Goal: Information Seeking & Learning: Learn about a topic

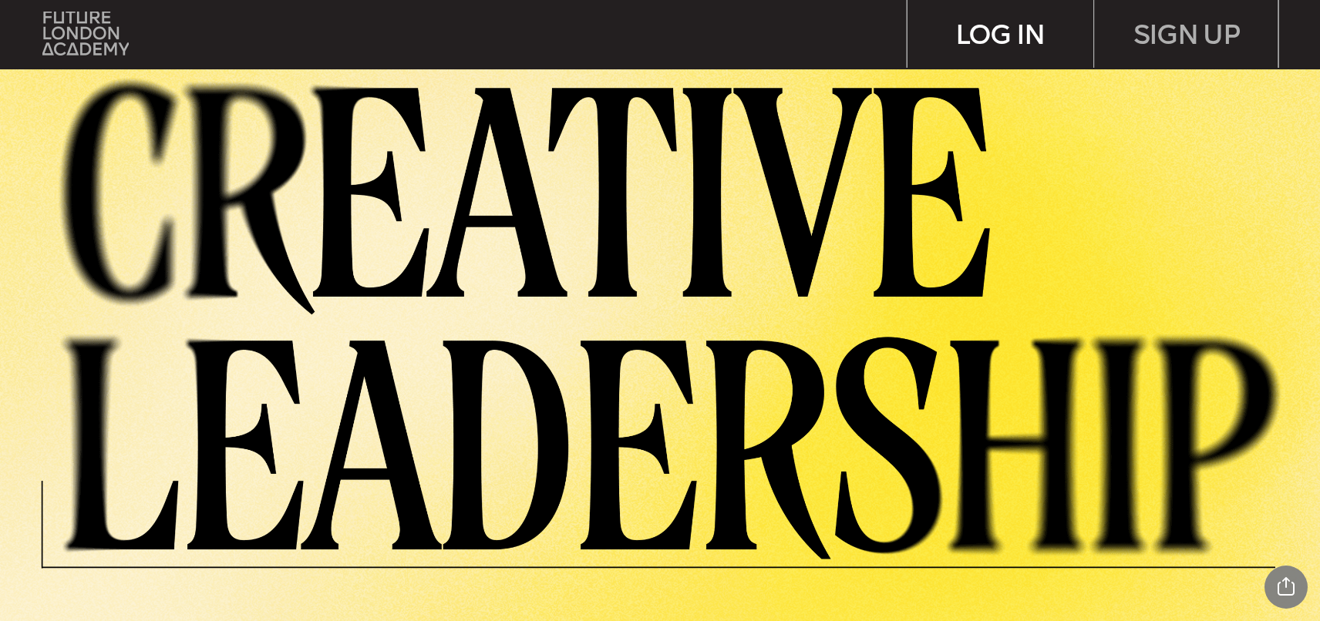
click at [933, 40] on div "LOG IN" at bounding box center [1000, 34] width 186 height 69
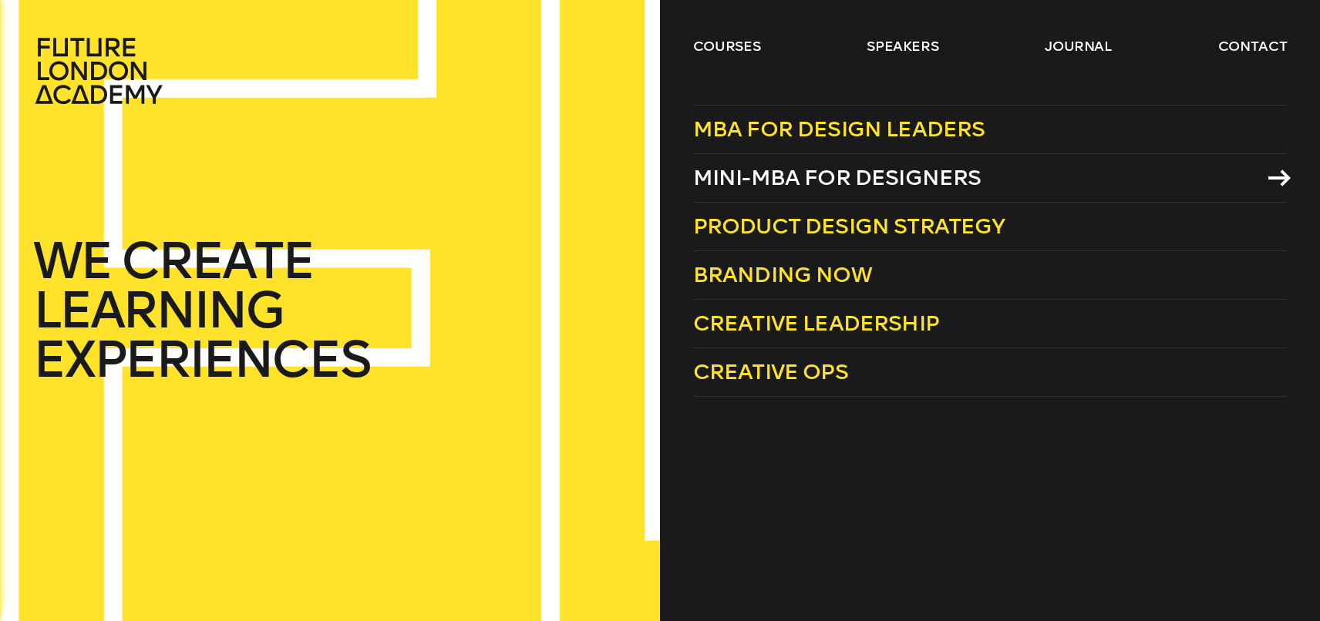
click at [842, 188] on span "Mini-MBA for Designers" at bounding box center [837, 177] width 288 height 25
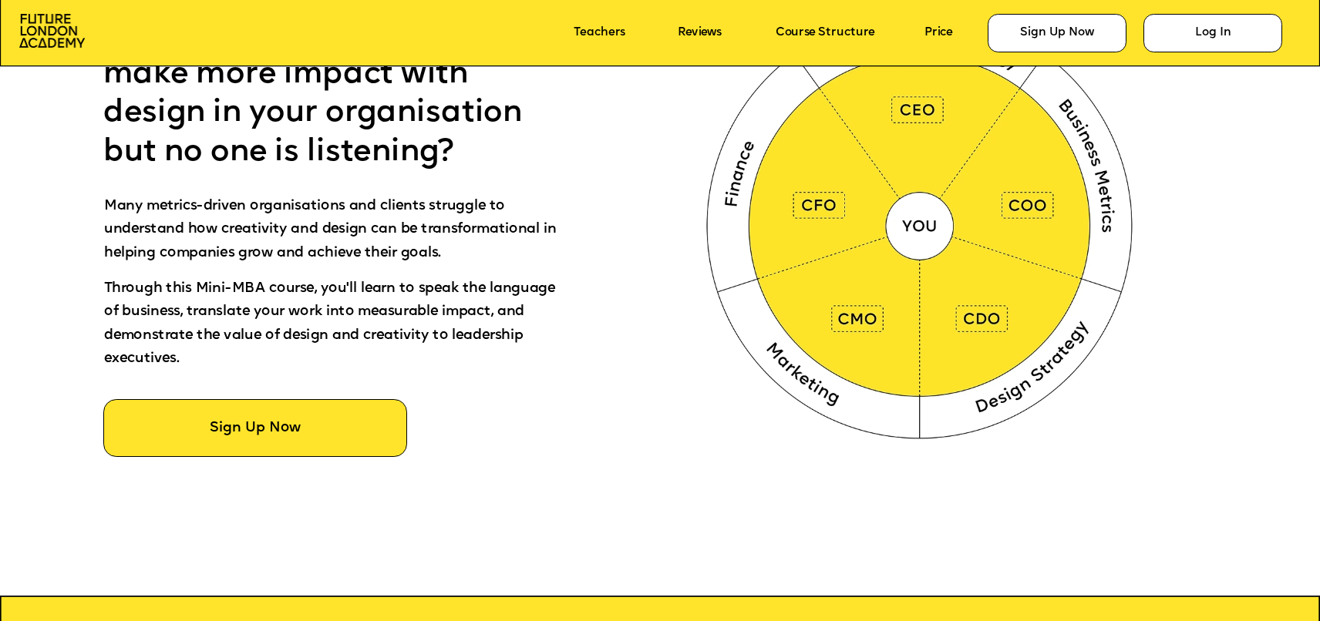
scroll to position [1007, 0]
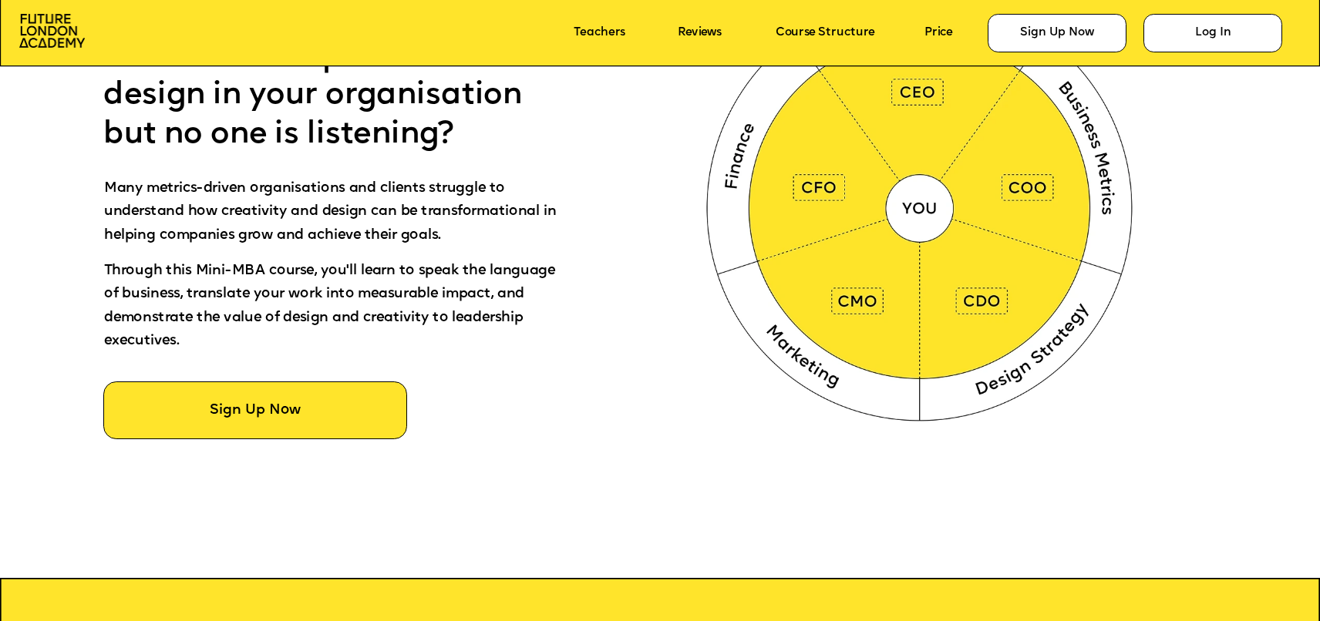
click at [395, 303] on p "Through this Mini-MBA course, you'll learn to speak the language of business, t…" at bounding box center [331, 314] width 454 height 106
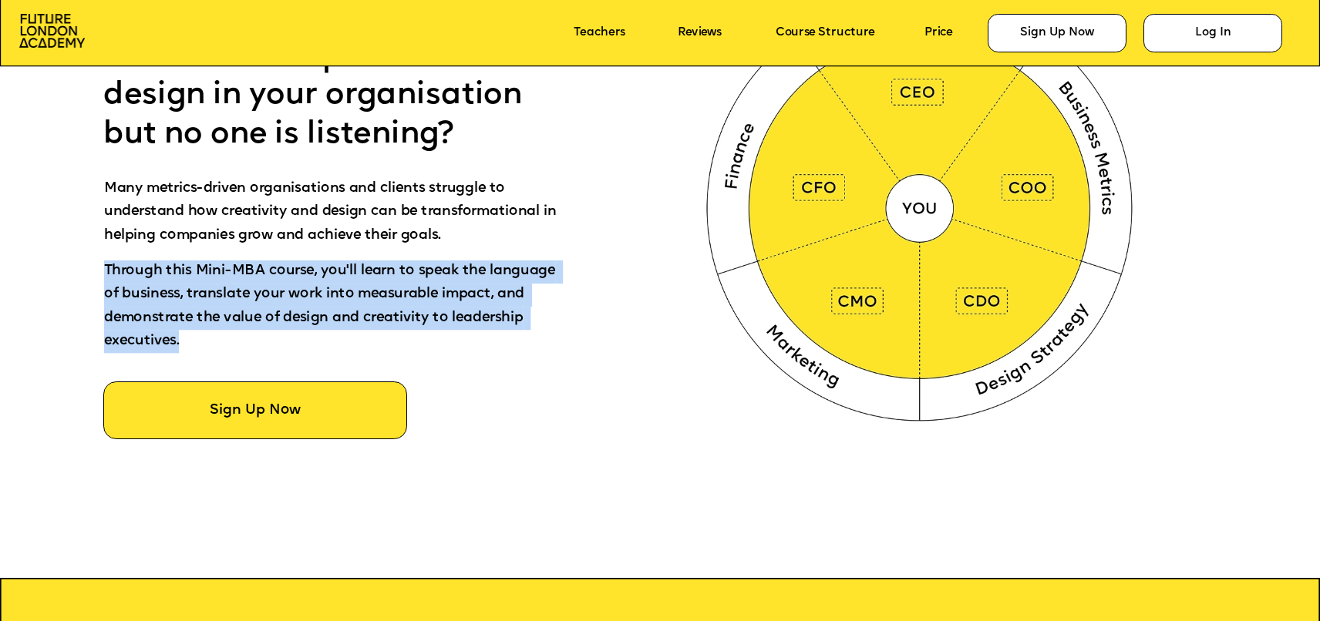
click at [395, 303] on p "Through this Mini-MBA course, you'll learn to speak the language of business, t…" at bounding box center [331, 314] width 454 height 106
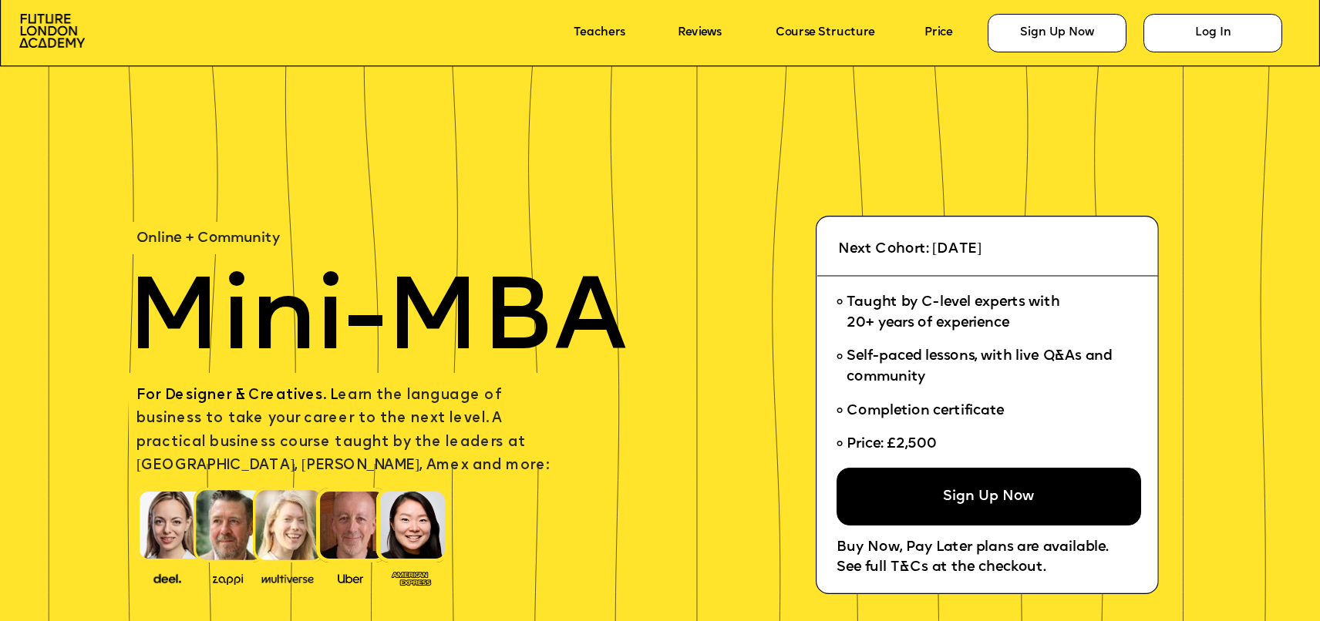
scroll to position [1007, 0]
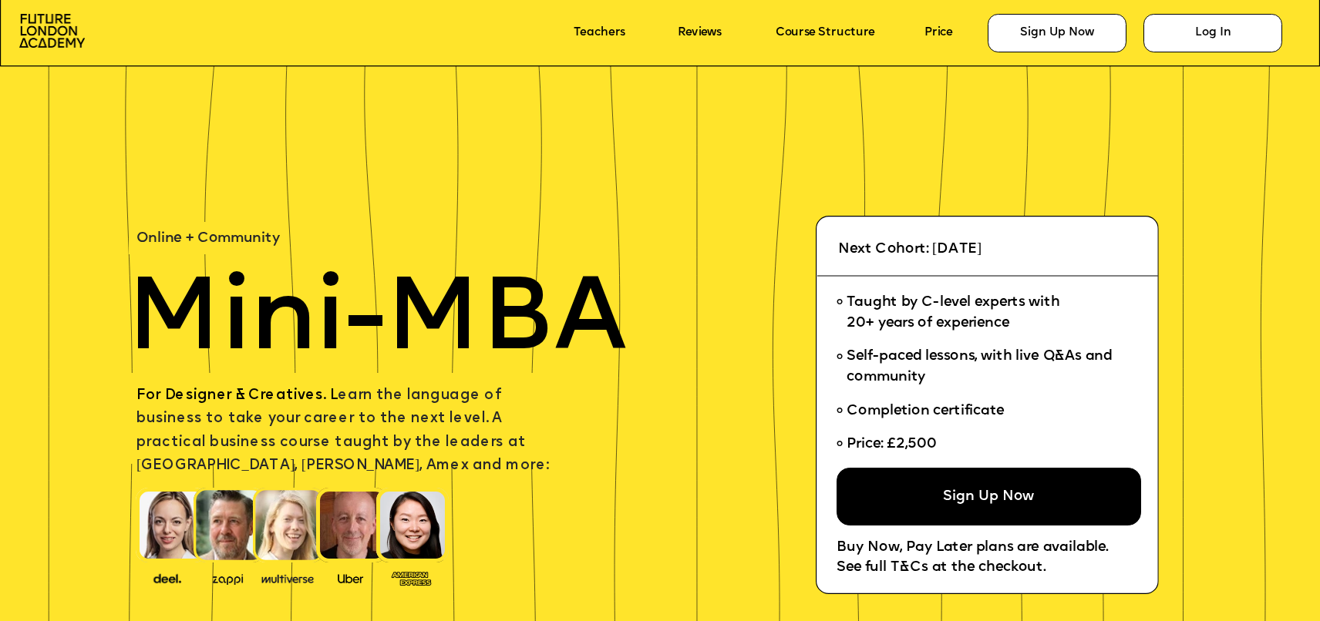
scroll to position [1007, 0]
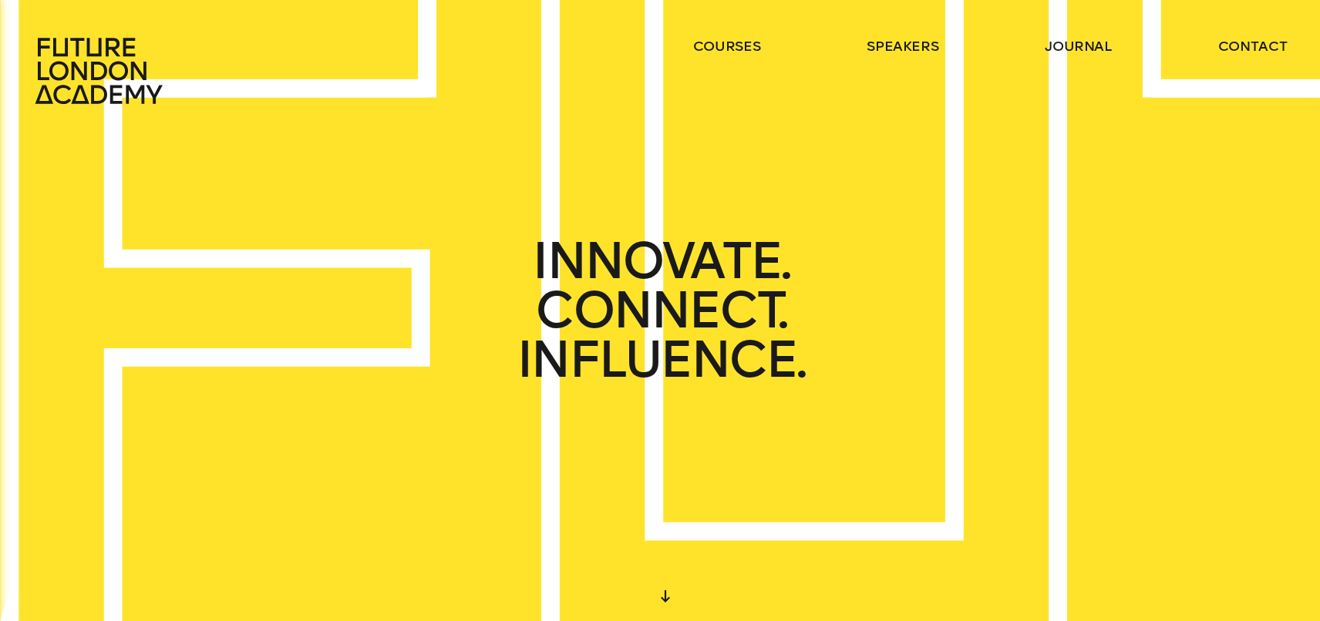
click at [747, 35] on header "courses speakers journal contact" at bounding box center [660, 52] width 1320 height 105
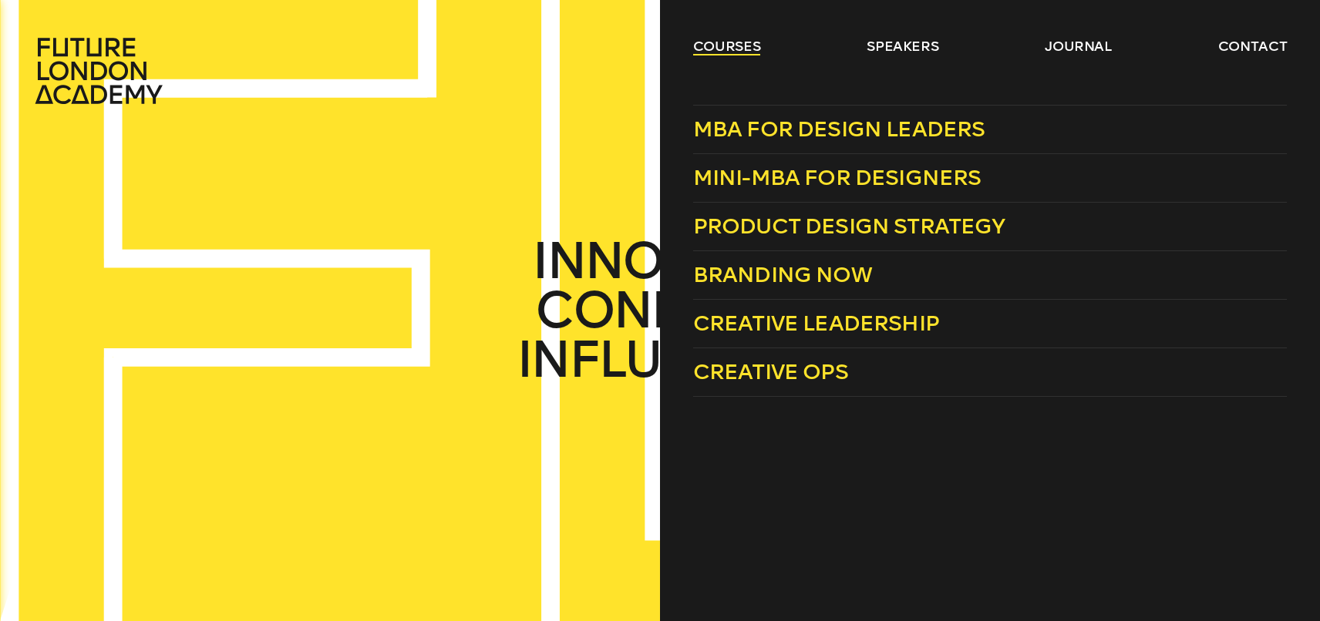
click at [747, 39] on link "courses" at bounding box center [727, 46] width 68 height 19
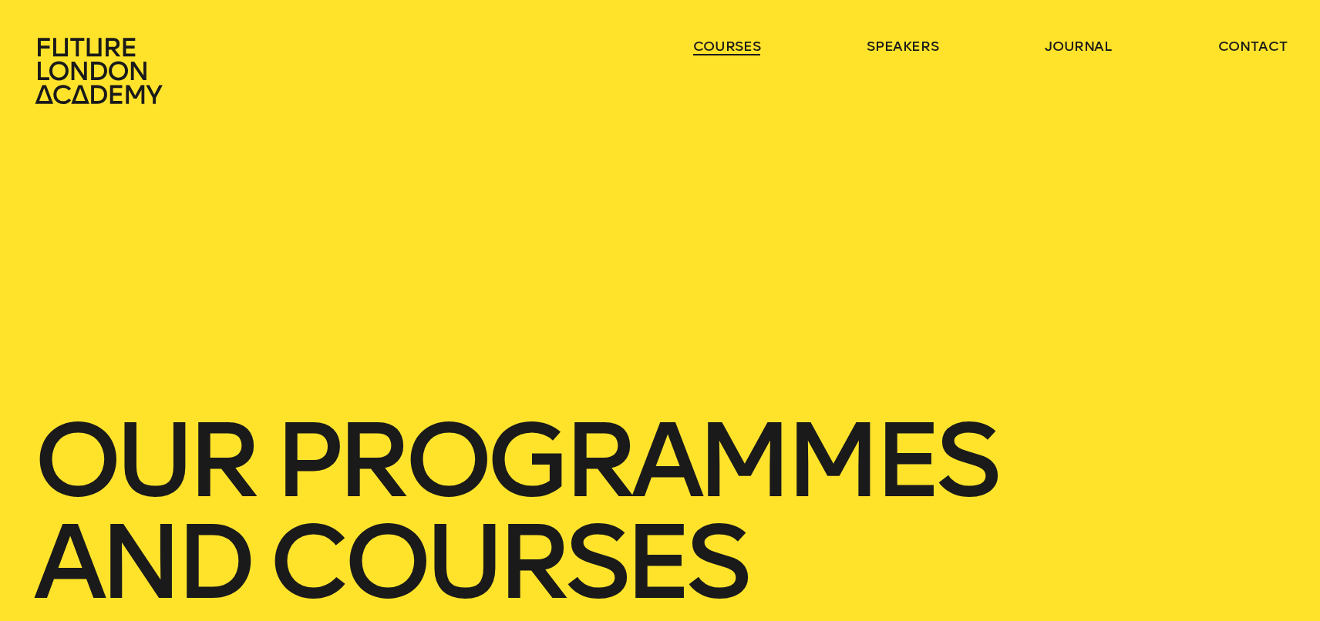
click at [747, 39] on link "courses" at bounding box center [727, 46] width 68 height 19
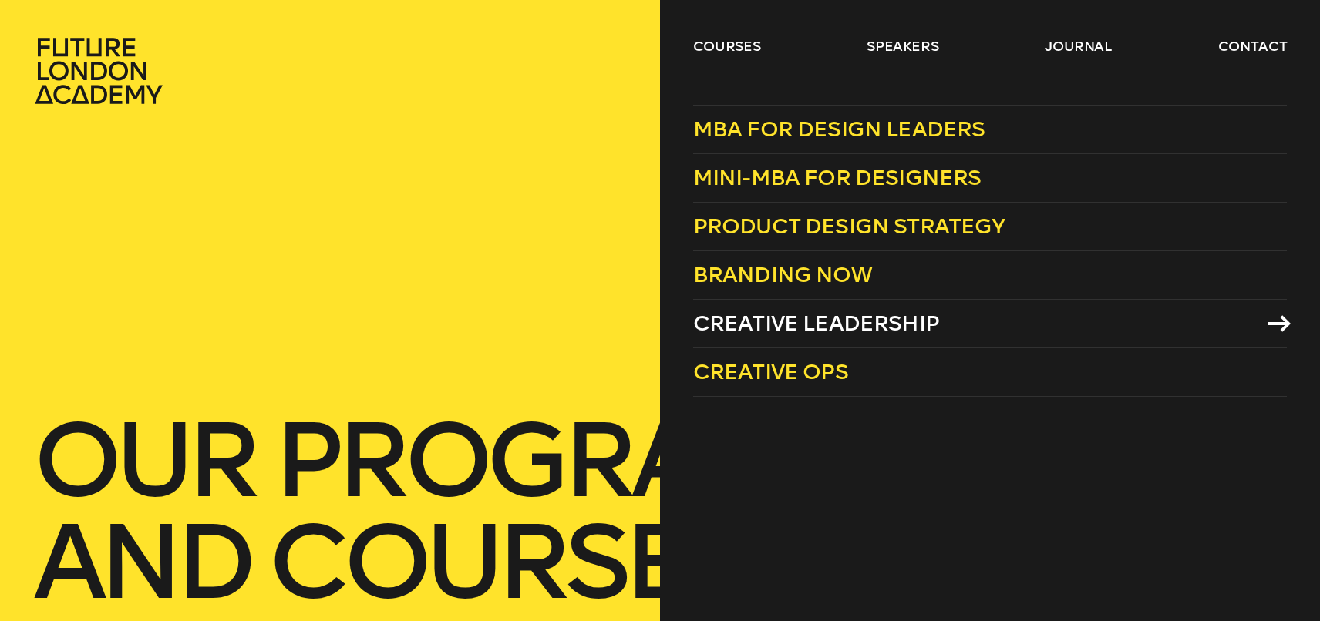
click at [851, 320] on span "Creative Leadership" at bounding box center [816, 323] width 246 height 25
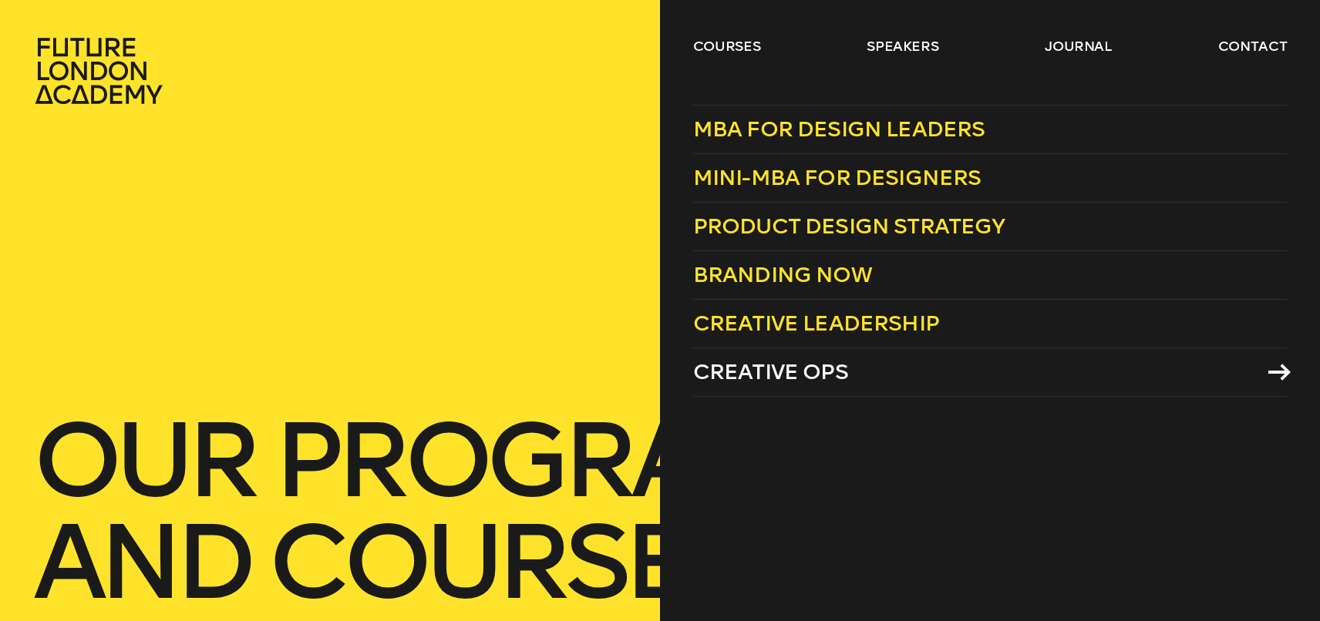
click at [793, 368] on span "Creative Ops" at bounding box center [770, 371] width 155 height 25
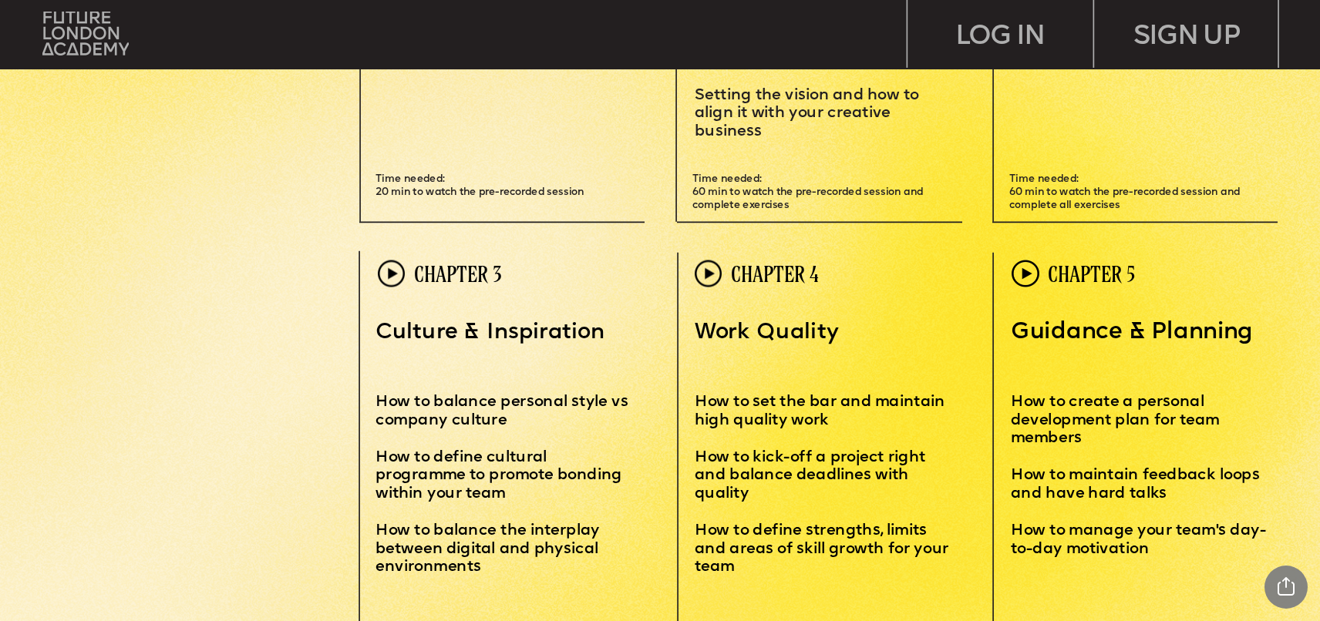
scroll to position [4156, 0]
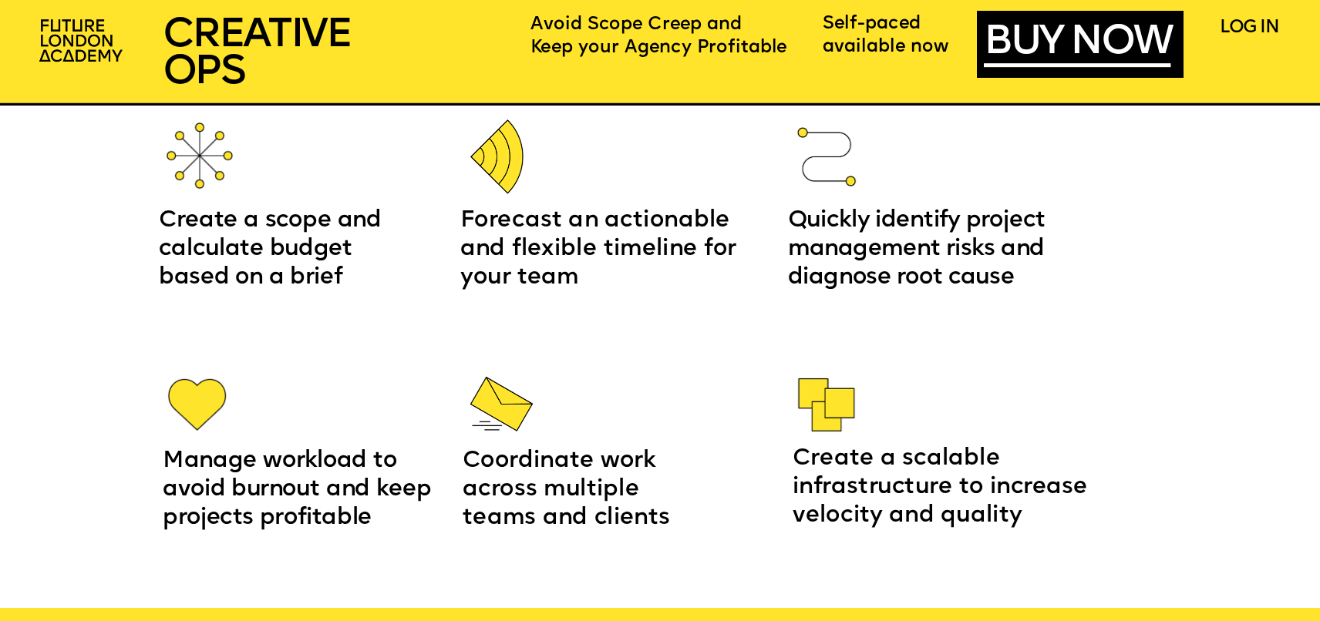
scroll to position [2286, 0]
